Goal: Transaction & Acquisition: Download file/media

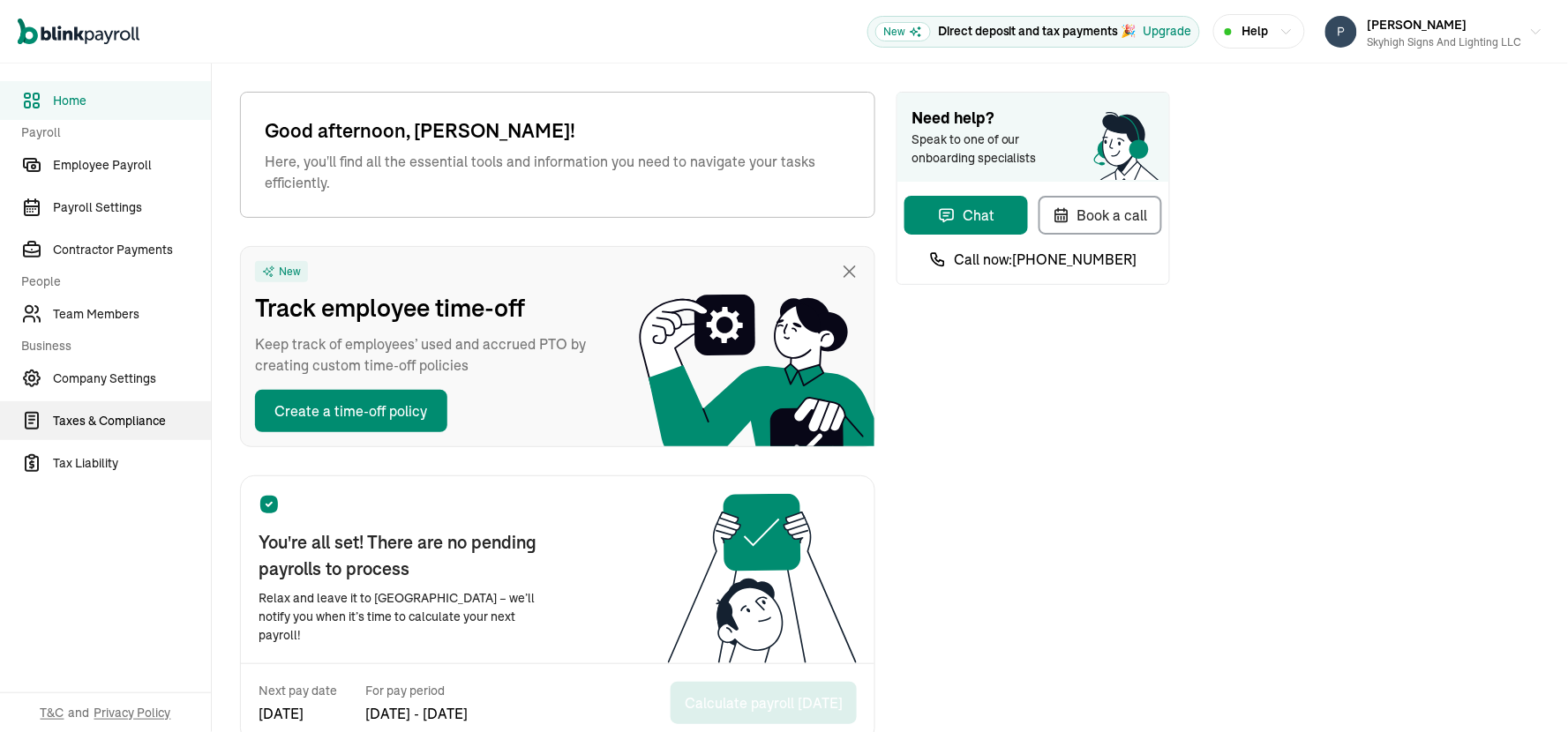
click at [112, 420] on span "Taxes & Compliance" at bounding box center [132, 421] width 158 height 19
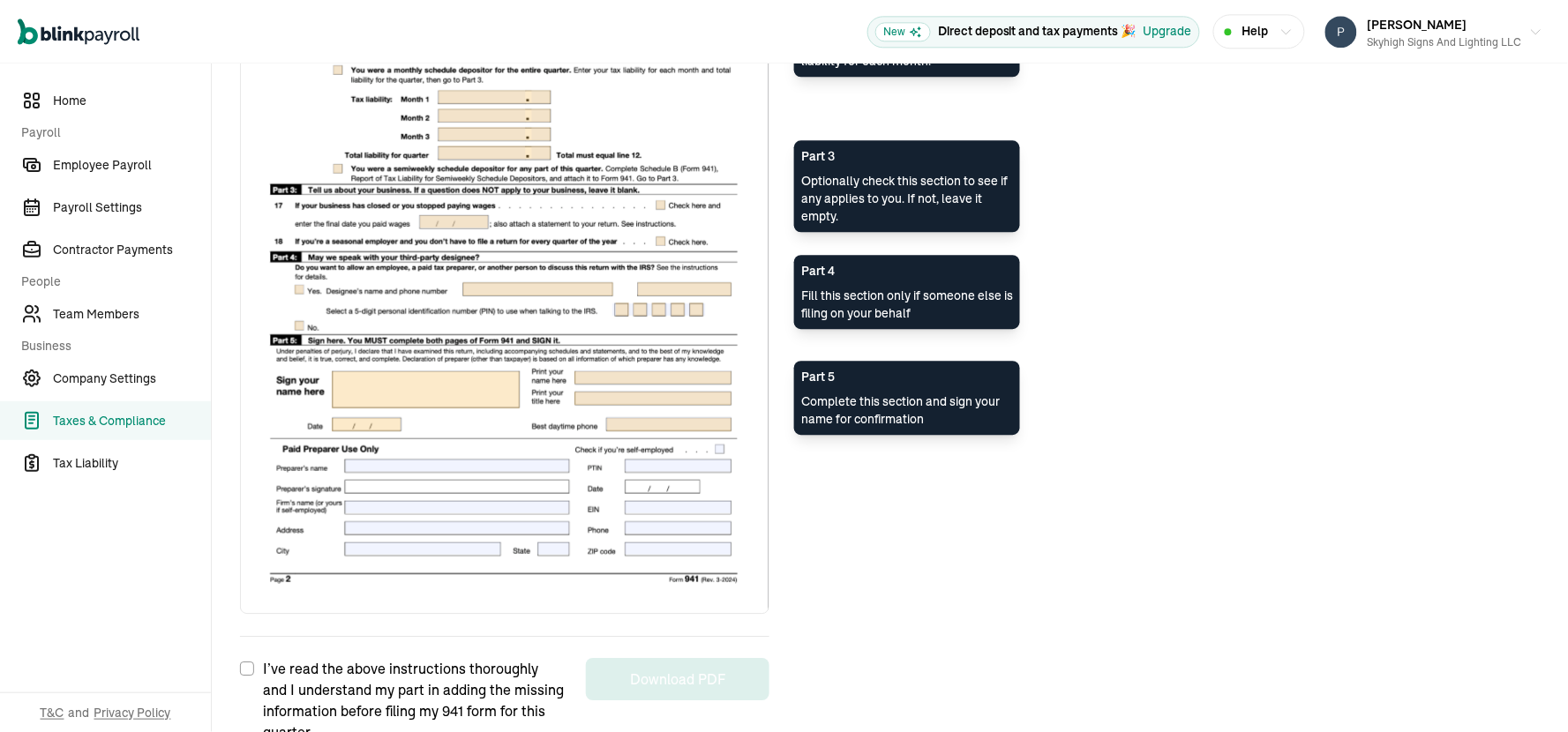
scroll to position [1320, 0]
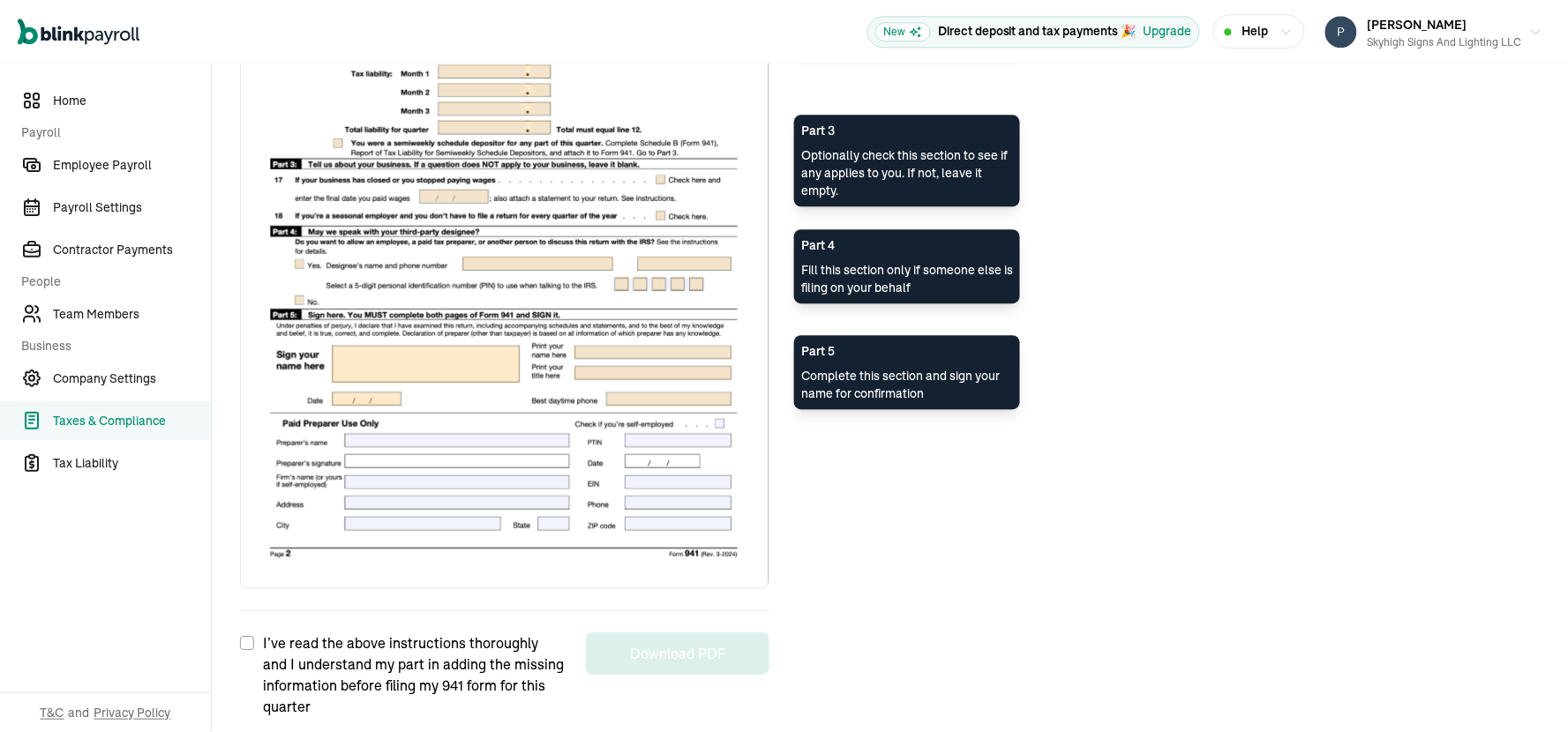
click at [246, 637] on input "I’ve read the above instructions thoroughly and I understand my part in adding …" at bounding box center [247, 643] width 14 height 14
checkbox input "true"
click at [640, 648] on button "Download PDF" at bounding box center [678, 653] width 184 height 42
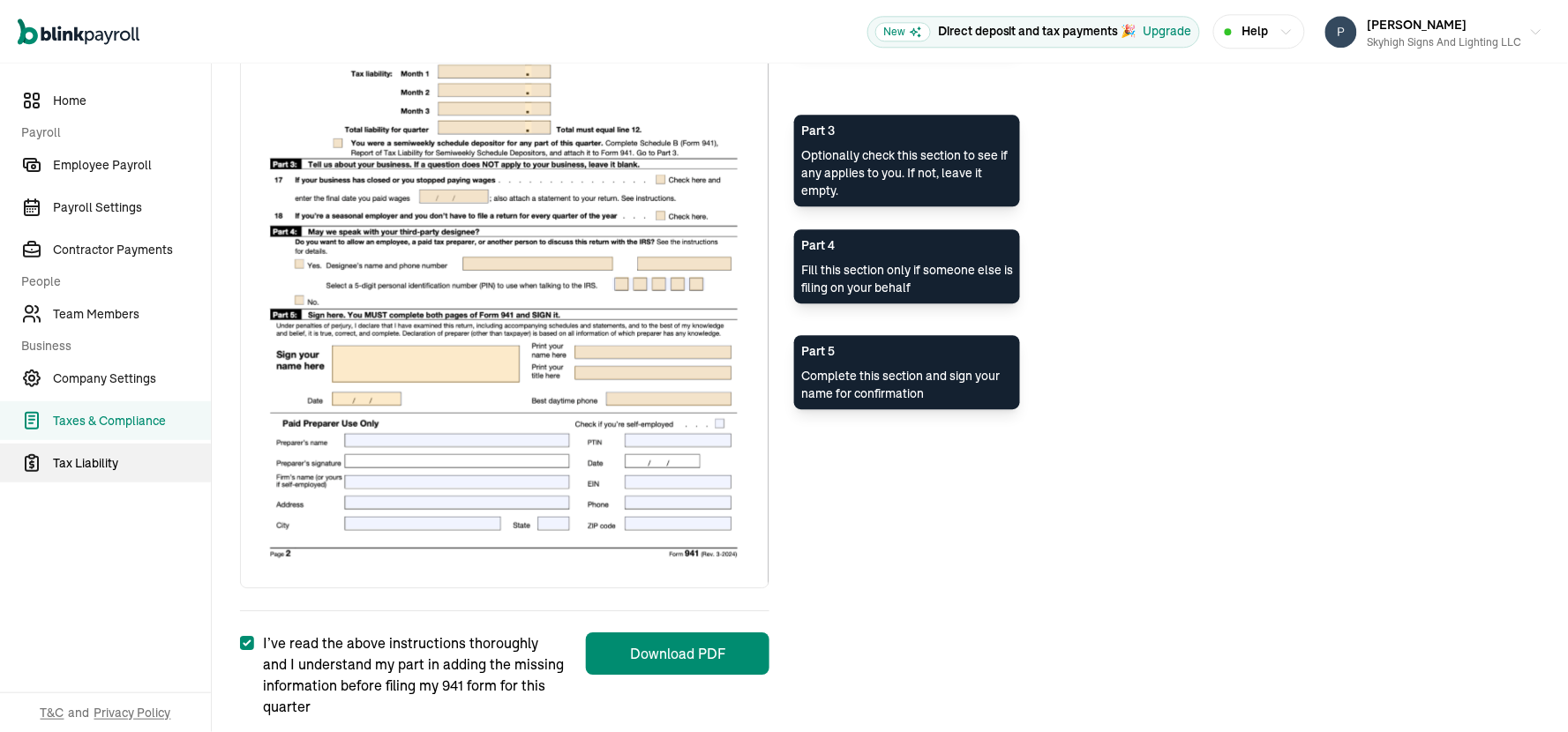
click at [100, 461] on span "Tax Liability" at bounding box center [132, 463] width 158 height 19
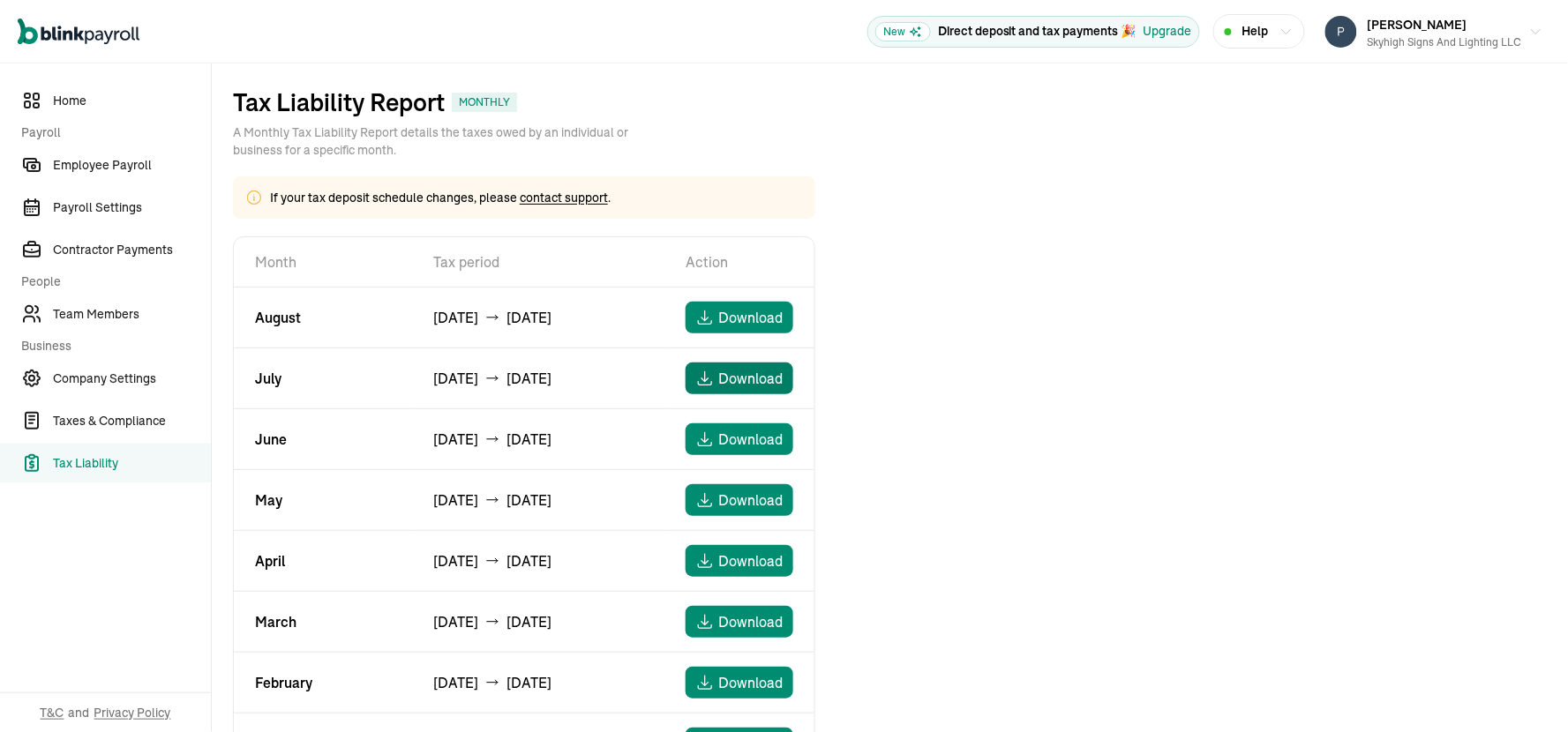
click at [742, 379] on span "Download" at bounding box center [751, 378] width 64 height 21
click at [746, 315] on span "Download" at bounding box center [751, 317] width 64 height 21
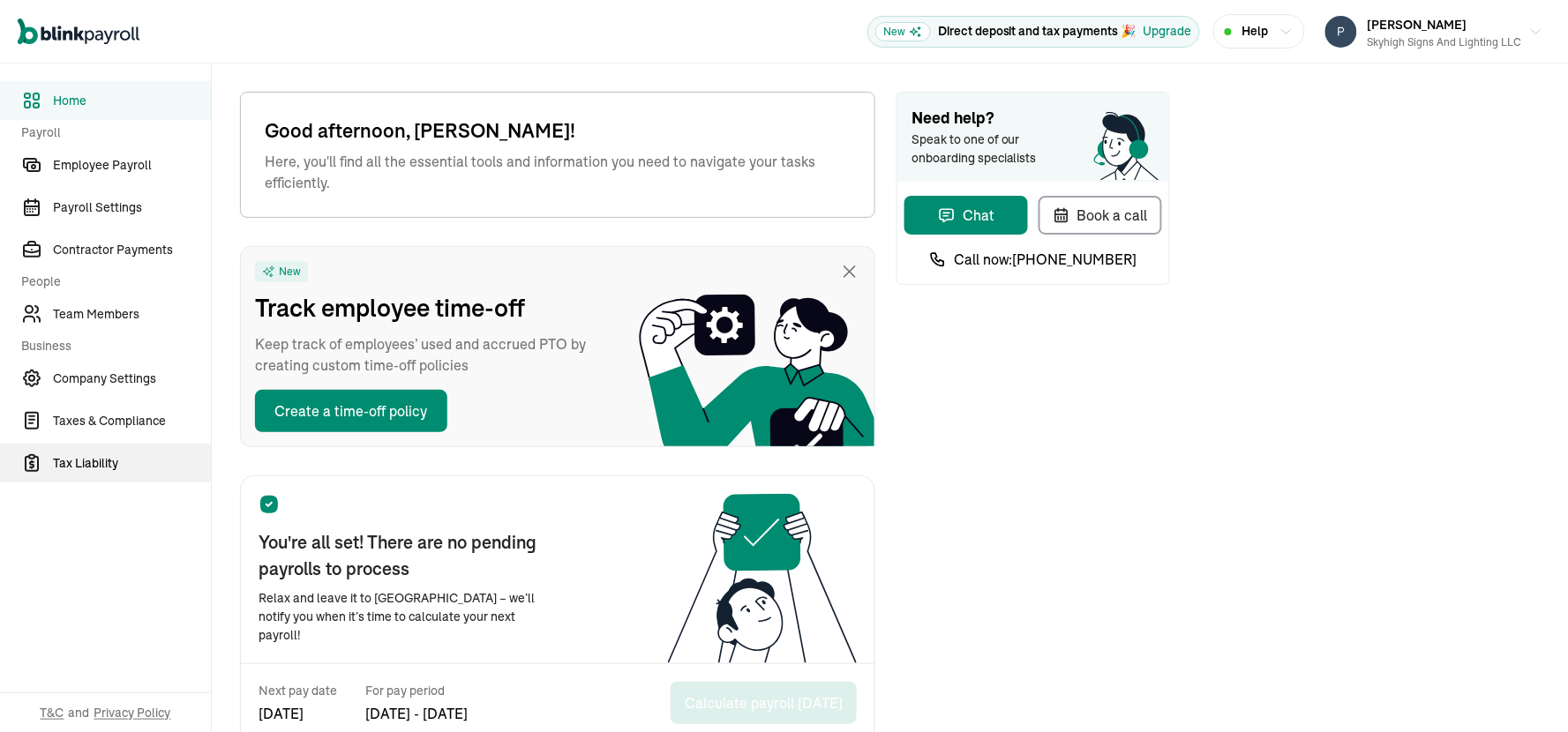
click at [97, 463] on span "Tax Liability" at bounding box center [132, 463] width 158 height 19
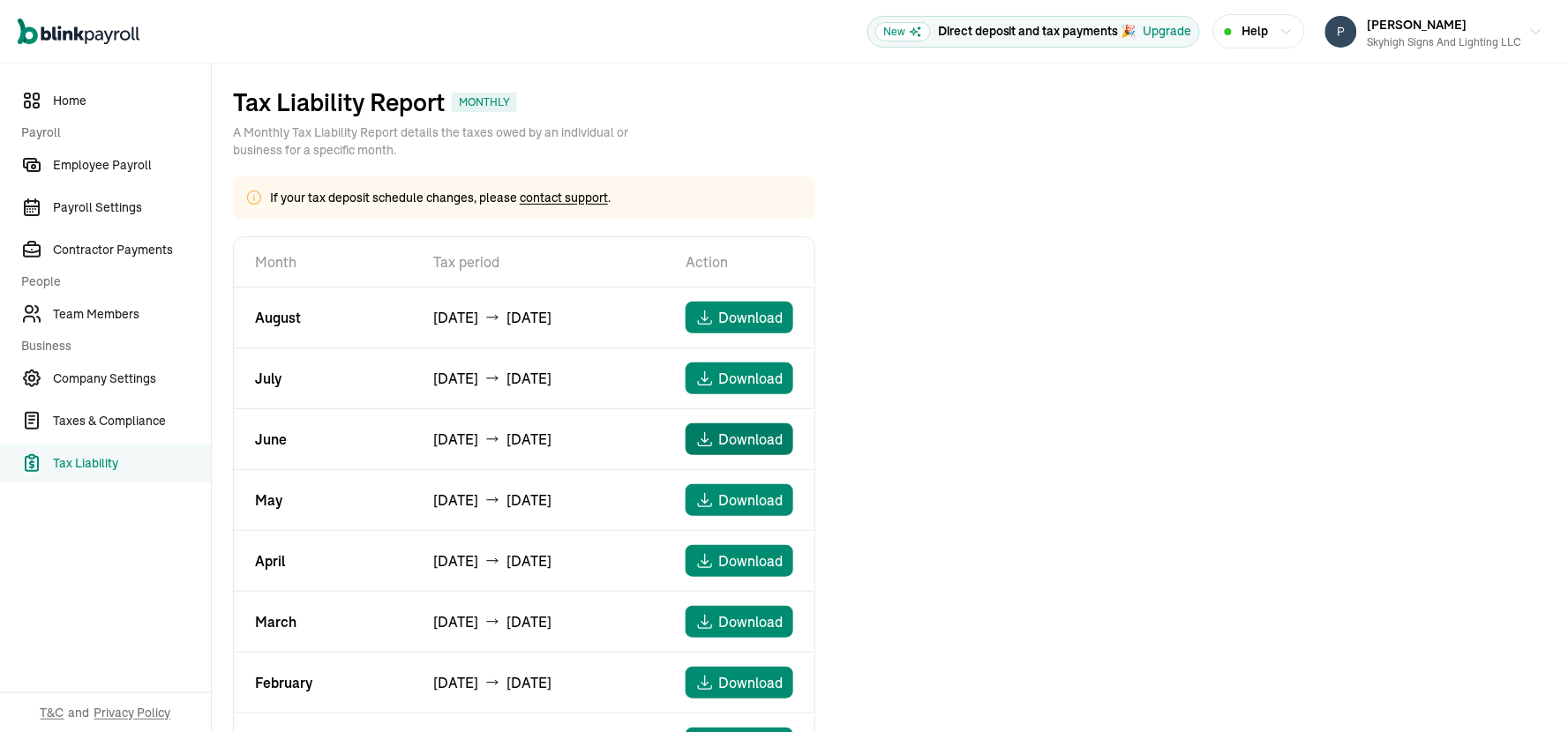
click at [737, 444] on span "Download" at bounding box center [751, 439] width 64 height 21
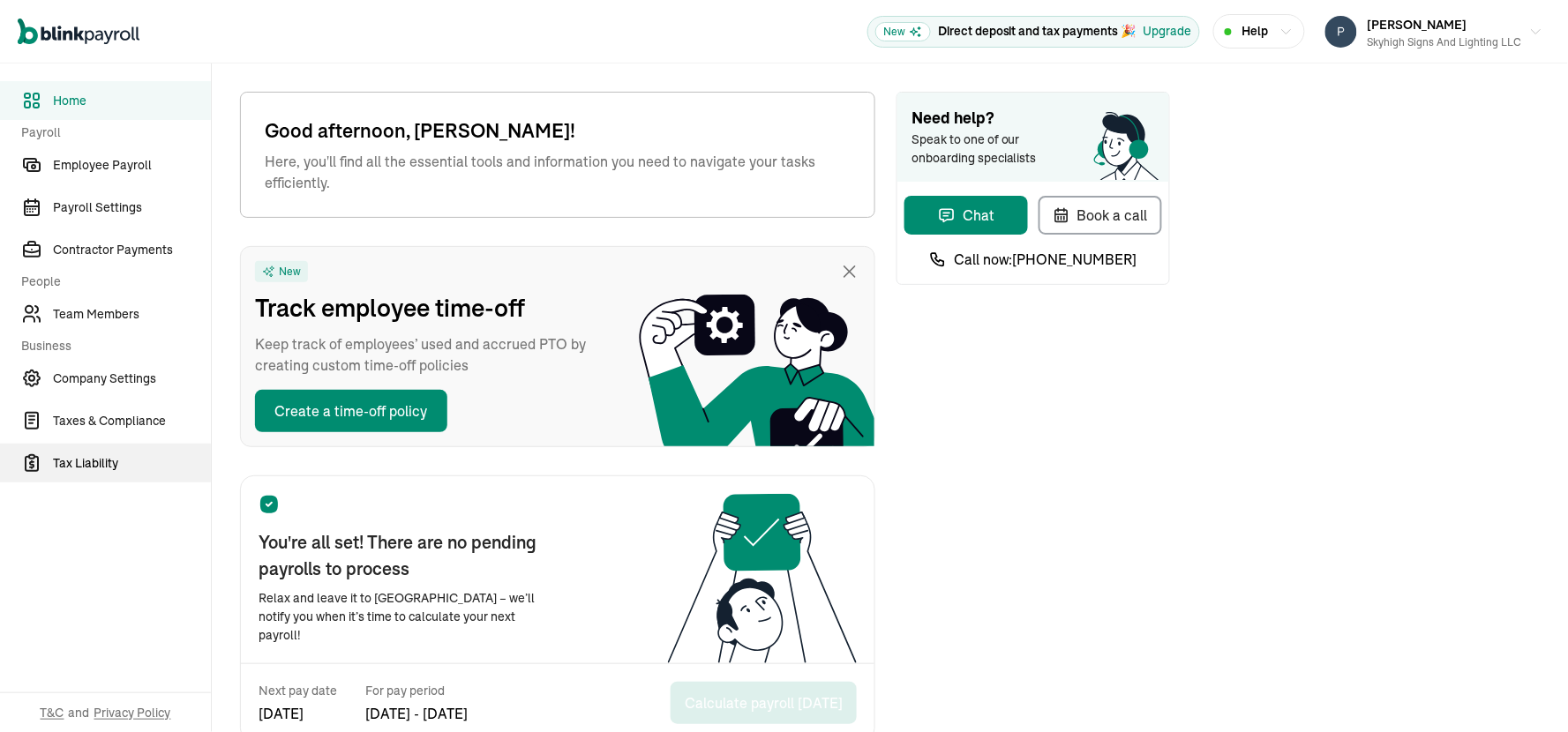
click at [97, 463] on span "Tax Liability" at bounding box center [132, 463] width 158 height 19
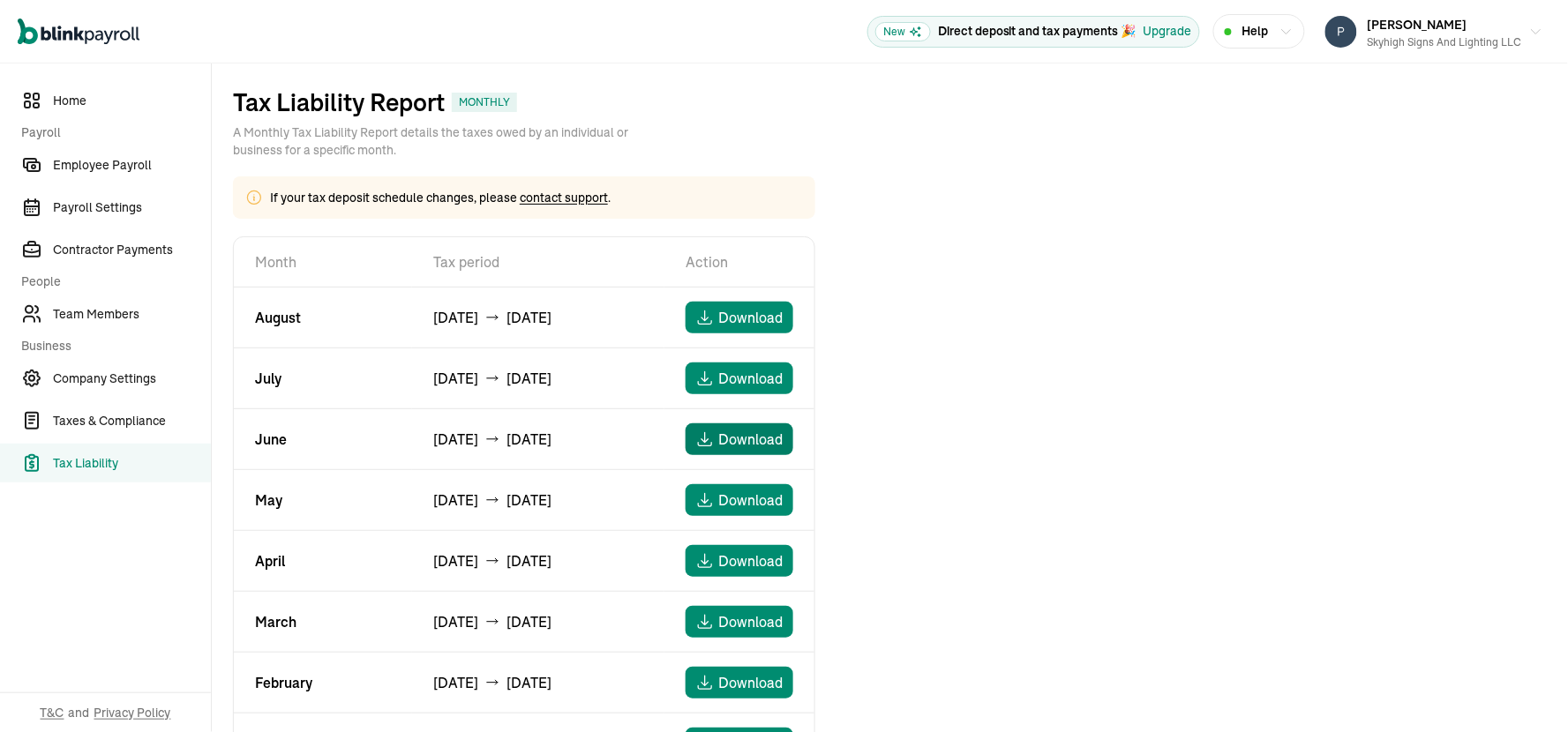
click at [737, 444] on span "Download" at bounding box center [751, 439] width 64 height 21
